Goal: Transaction & Acquisition: Purchase product/service

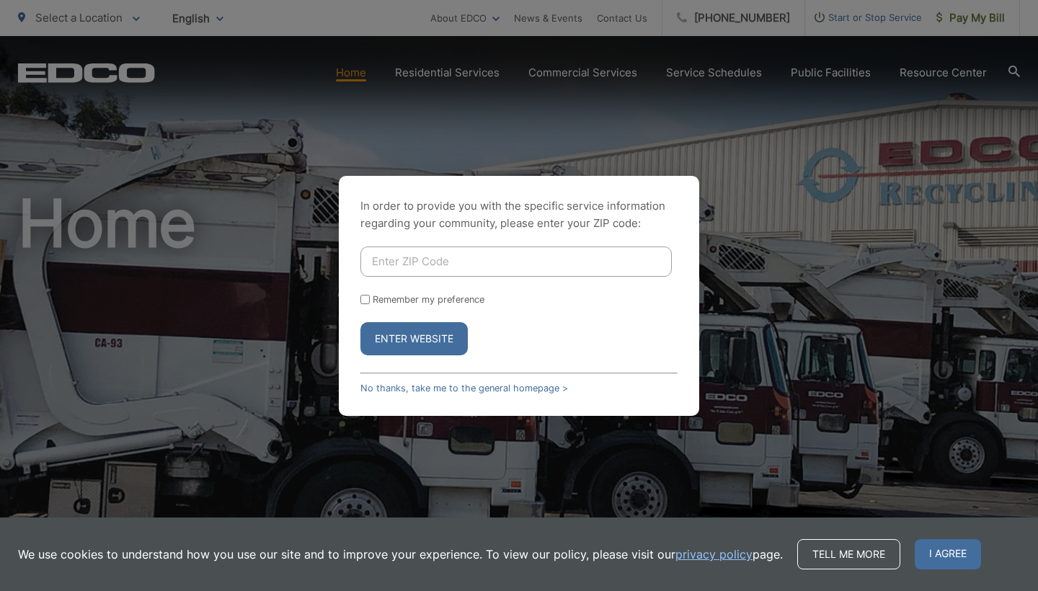
click at [460, 268] on input "Enter ZIP Code" at bounding box center [515, 262] width 311 height 30
type input "92084"
click at [448, 306] on form "92084 Remember my preference Enter Website" at bounding box center [518, 301] width 317 height 109
click at [450, 296] on label "Remember my preference" at bounding box center [429, 299] width 112 height 11
click at [370, 296] on input "Remember my preference" at bounding box center [364, 299] width 9 height 9
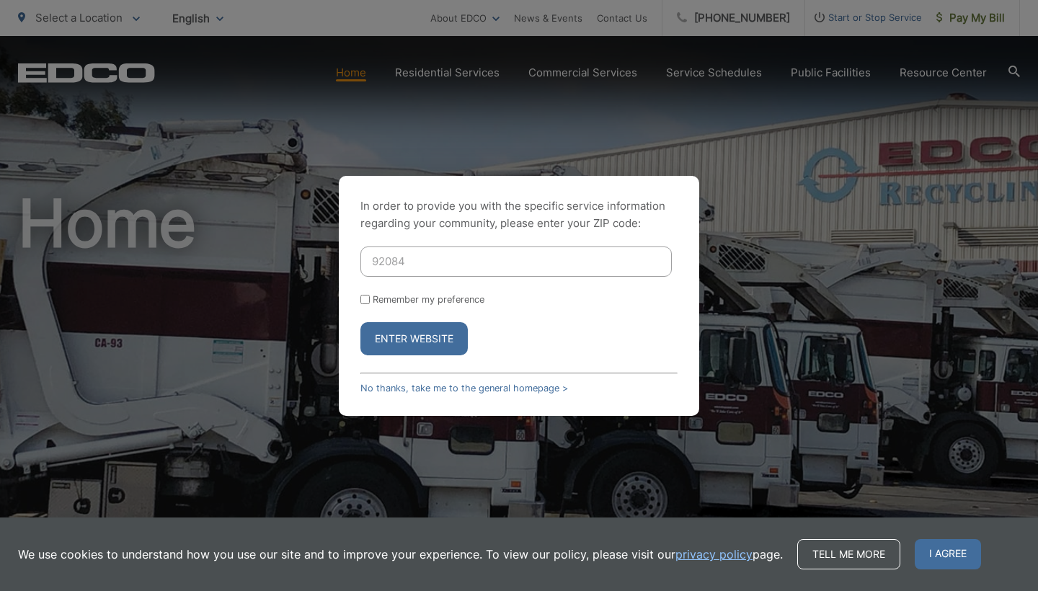
checkbox input "true"
click at [432, 339] on button "Enter Website" at bounding box center [413, 338] width 107 height 33
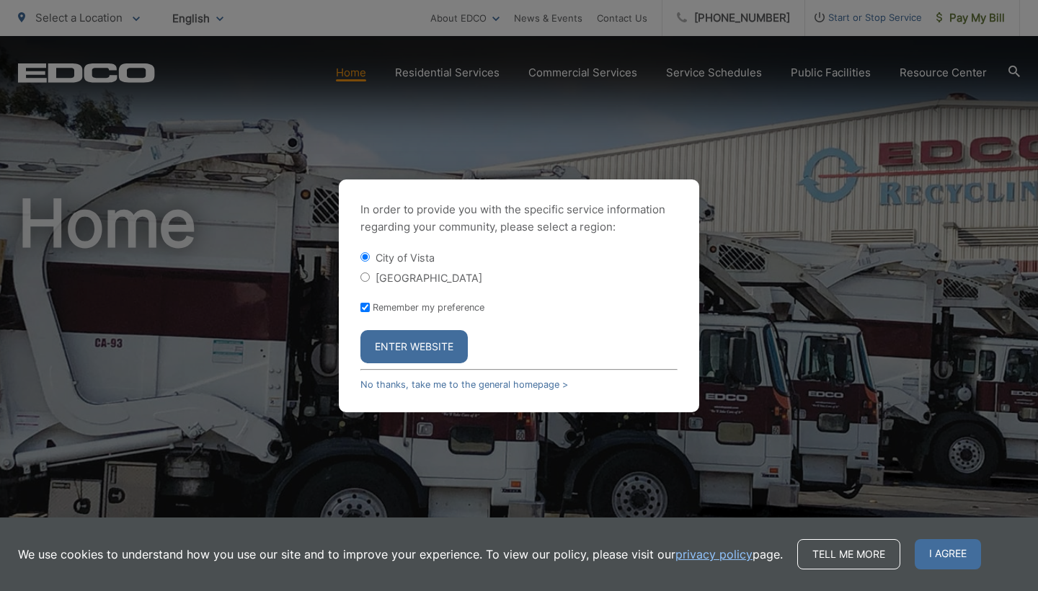
click at [417, 352] on button "Enter Website" at bounding box center [413, 346] width 107 height 33
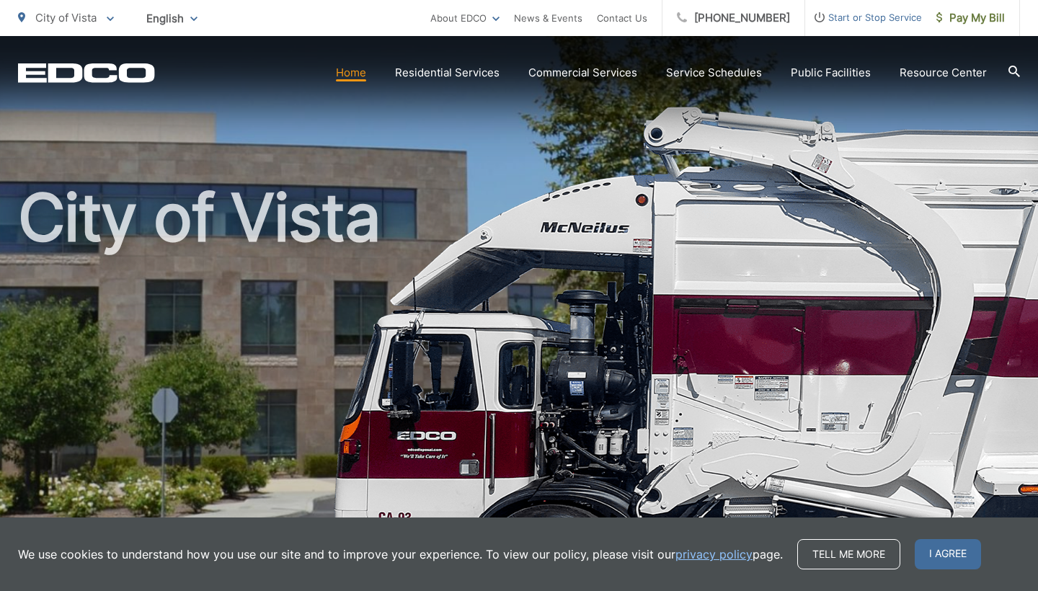
scroll to position [6, 0]
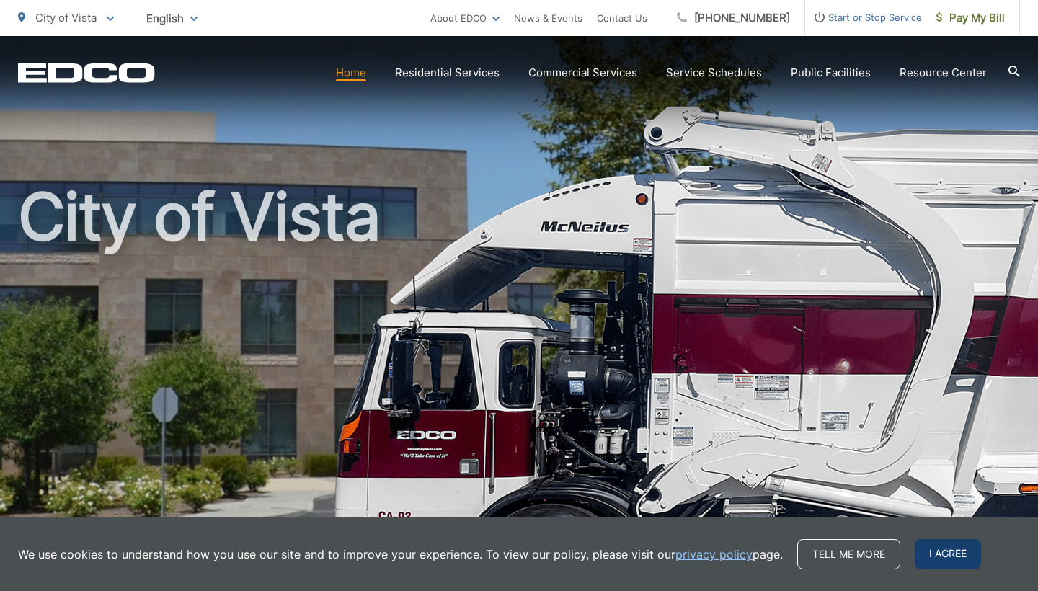
click at [925, 549] on span "I agree" at bounding box center [948, 554] width 66 height 30
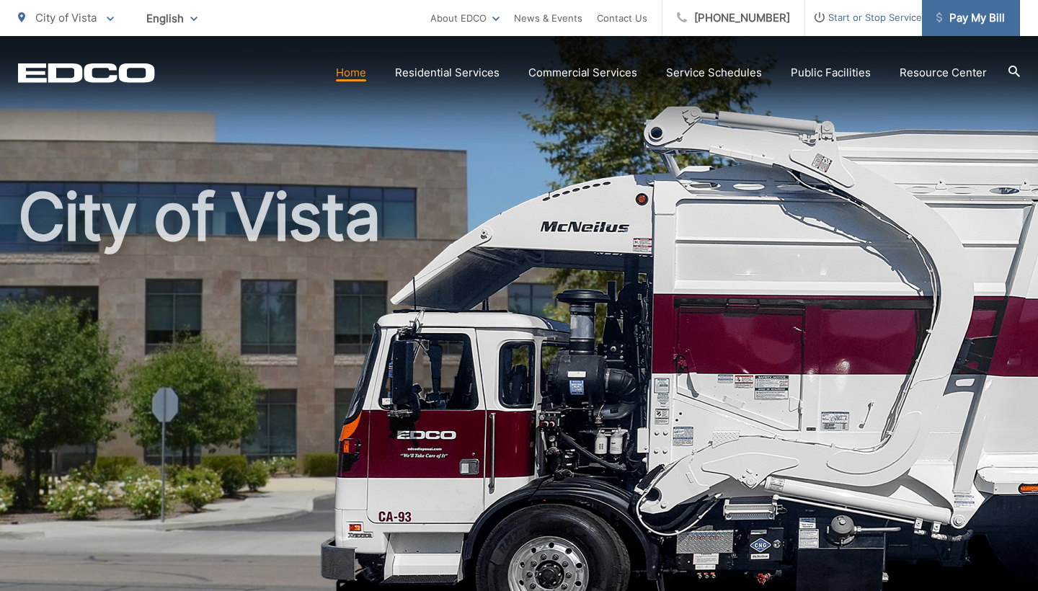
click at [985, 27] on link "Pay My Bill" at bounding box center [971, 18] width 98 height 36
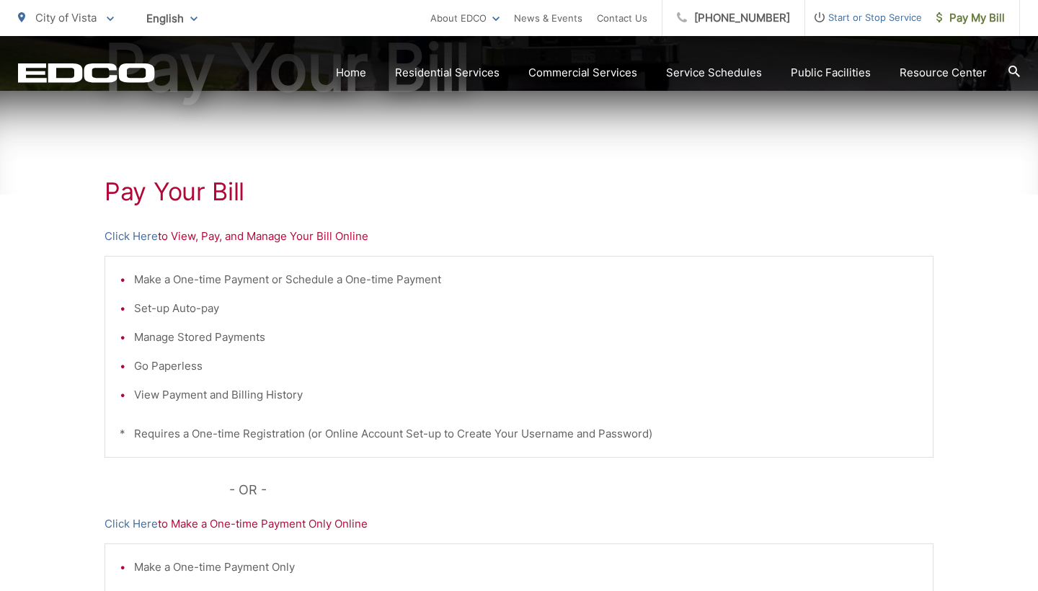
scroll to position [419, 0]
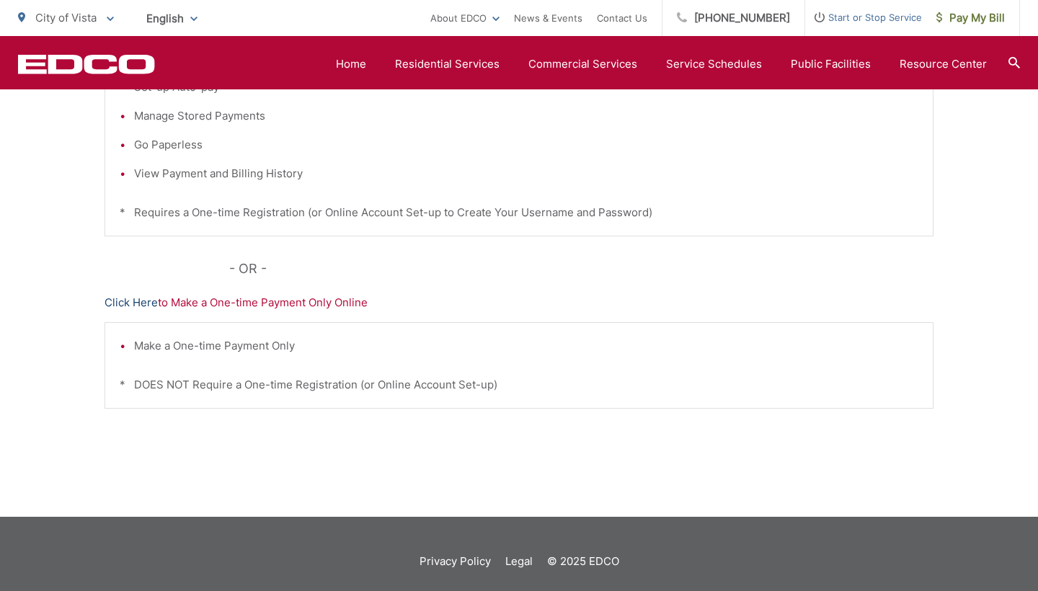
click at [133, 302] on link "Click Here" at bounding box center [131, 302] width 53 height 17
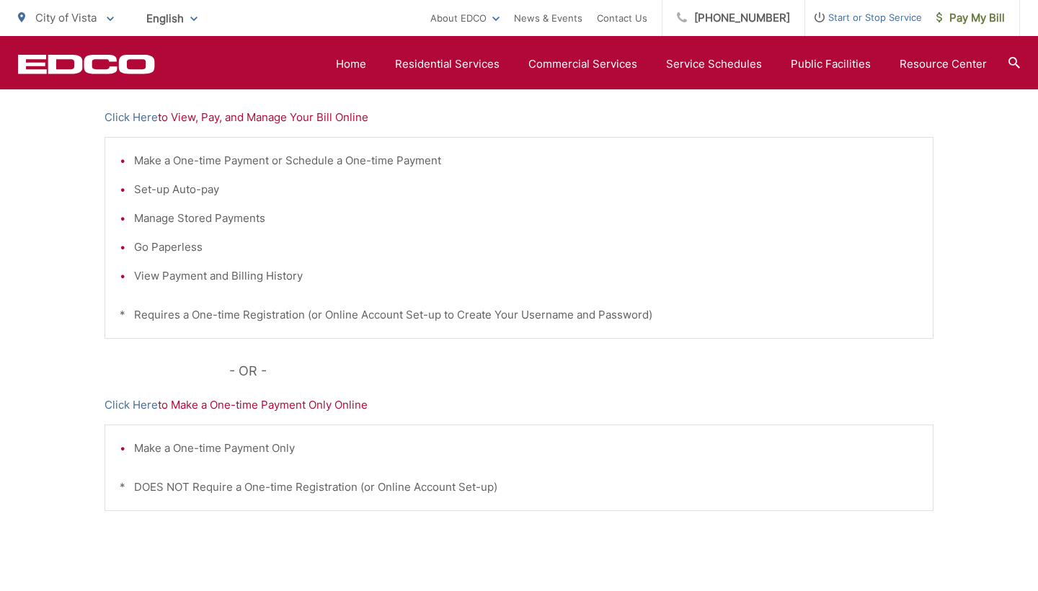
scroll to position [306, 0]
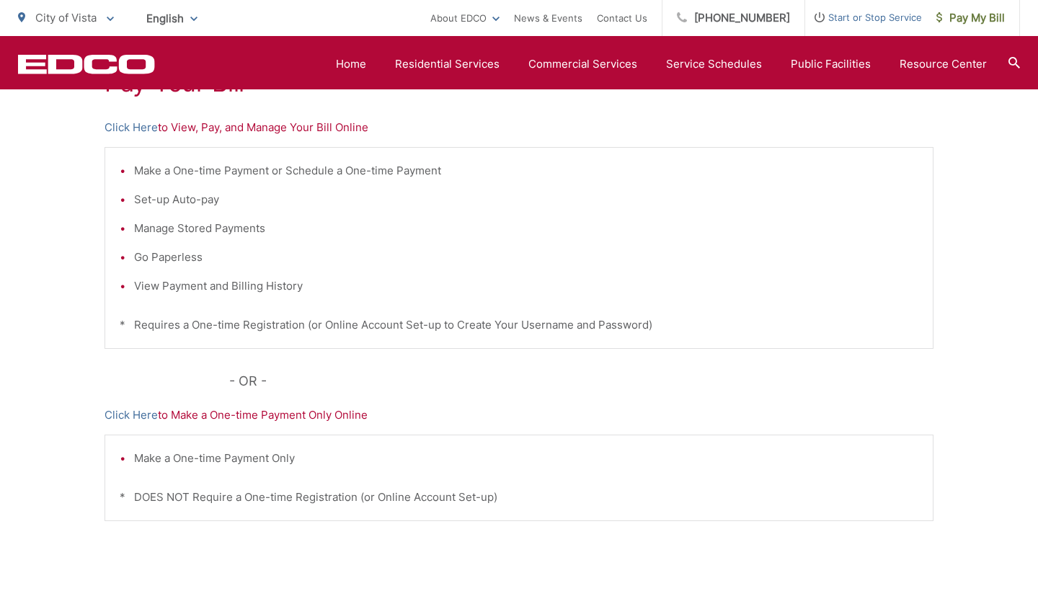
click at [208, 124] on p "Click Here to View, Pay, and Manage Your Bill Online" at bounding box center [519, 127] width 829 height 17
click at [159, 127] on p "Click Here to View, Pay, and Manage Your Bill Online" at bounding box center [519, 127] width 829 height 17
click at [146, 126] on link "Click Here" at bounding box center [131, 127] width 53 height 17
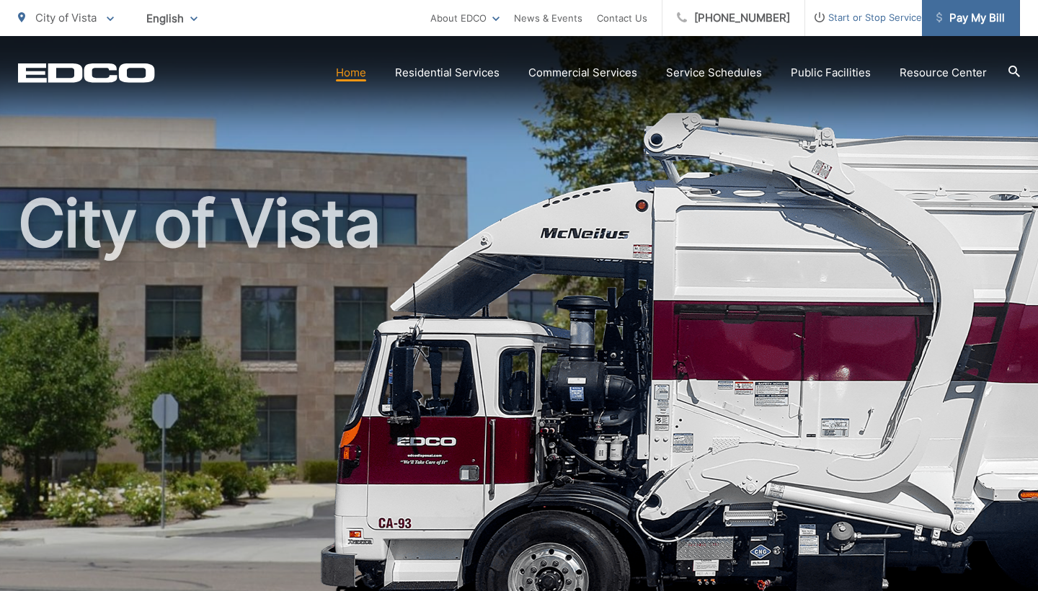
click at [997, 9] on link "Pay My Bill" at bounding box center [971, 18] width 98 height 36
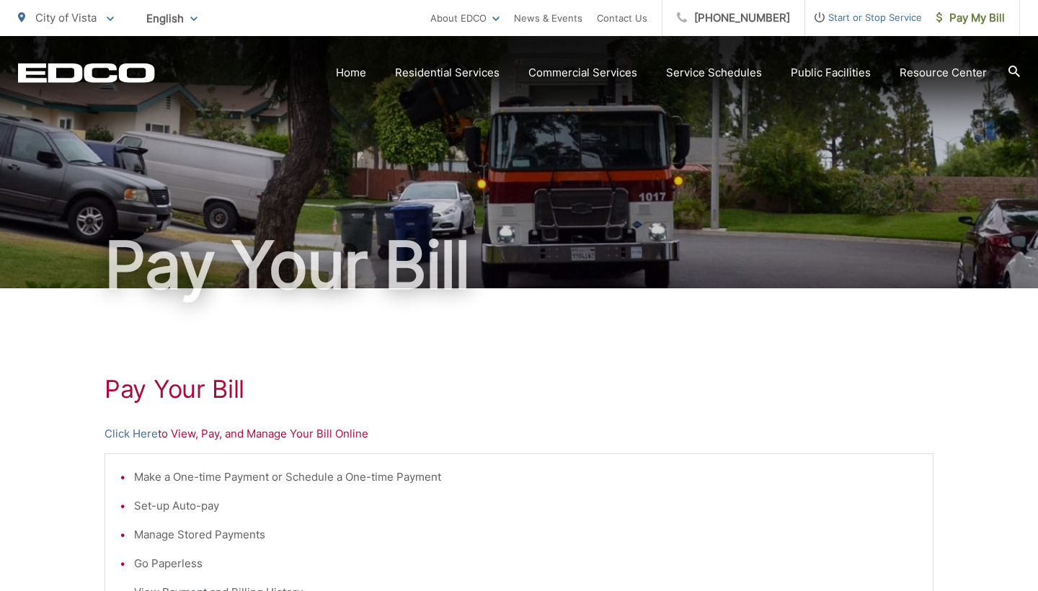
scroll to position [133, 0]
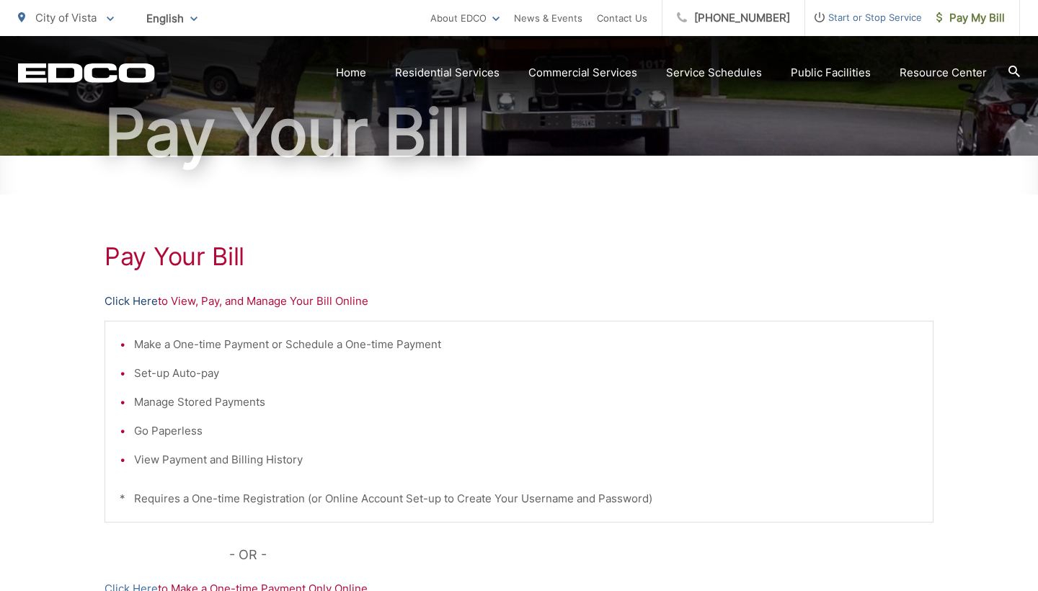
click at [138, 298] on link "Click Here" at bounding box center [131, 301] width 53 height 17
